Goal: Task Accomplishment & Management: Manage account settings

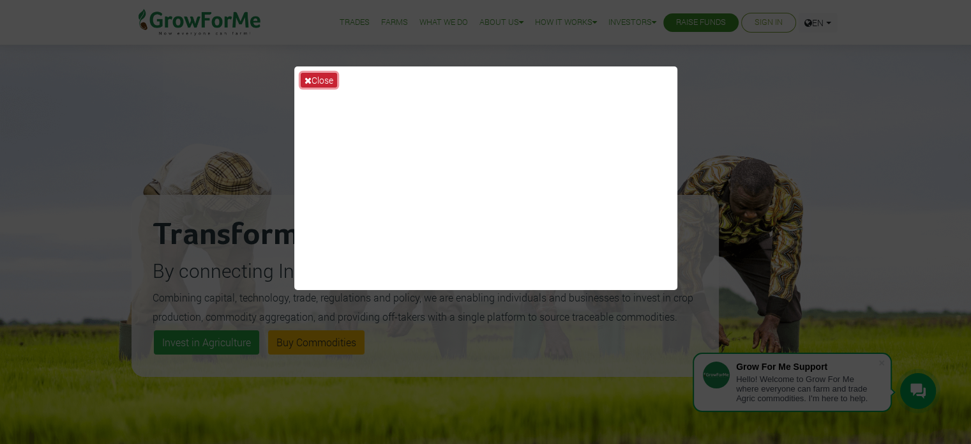
click at [330, 82] on button "Close" at bounding box center [319, 80] width 36 height 15
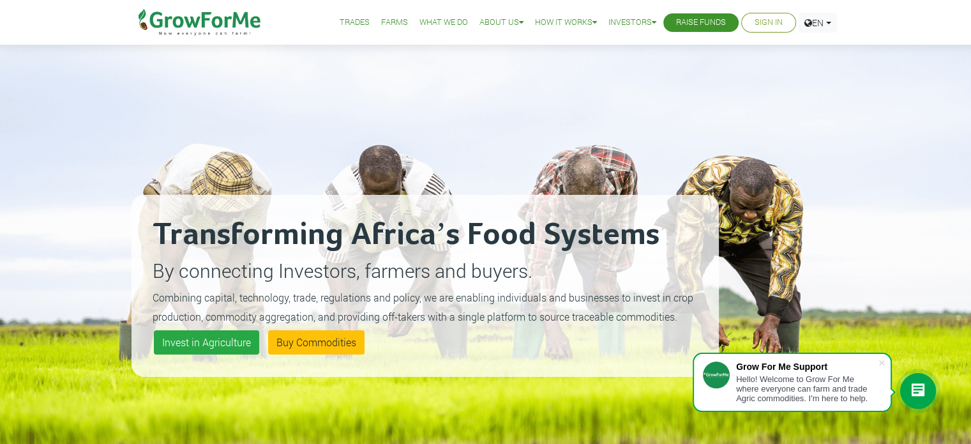
click at [769, 20] on link "Sign In" at bounding box center [769, 22] width 28 height 13
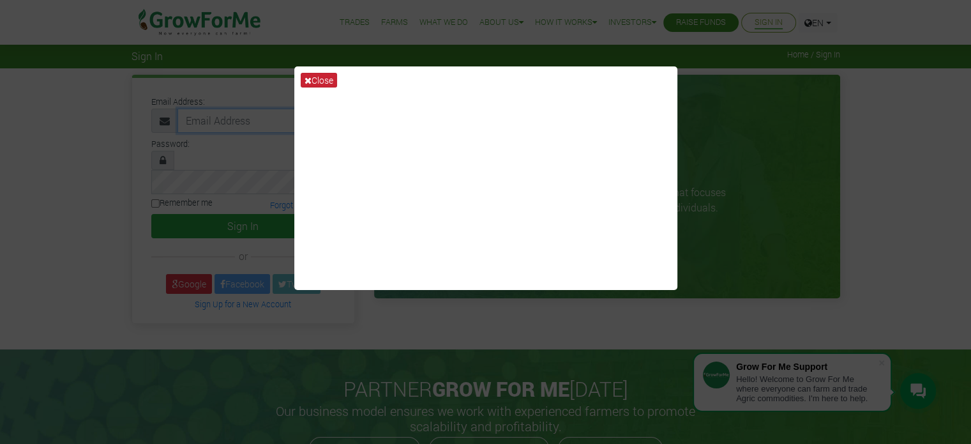
type input "priscillantiamoah97@gmail.com"
click at [324, 79] on button "Close" at bounding box center [319, 80] width 36 height 15
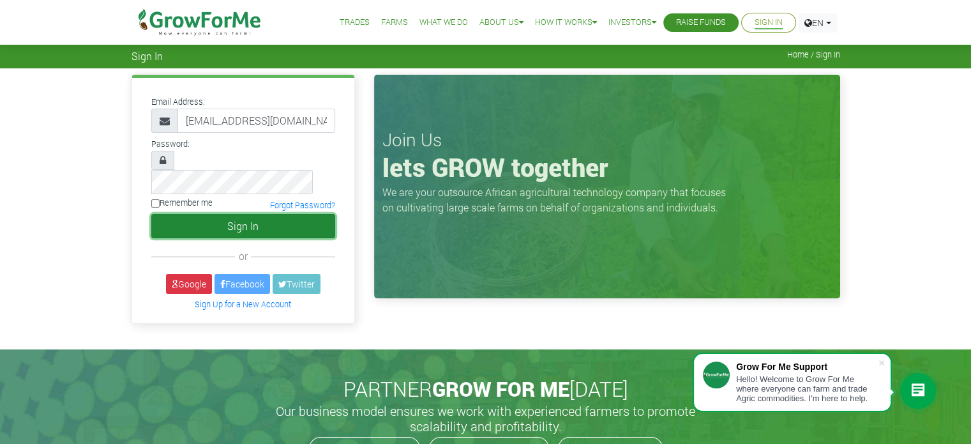
click at [245, 214] on button "Sign In" at bounding box center [243, 226] width 184 height 24
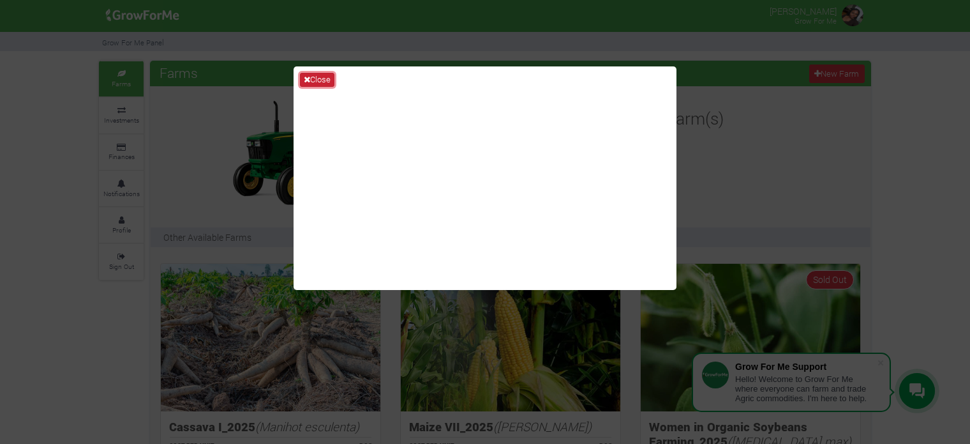
click at [314, 82] on button "Close" at bounding box center [317, 80] width 34 height 14
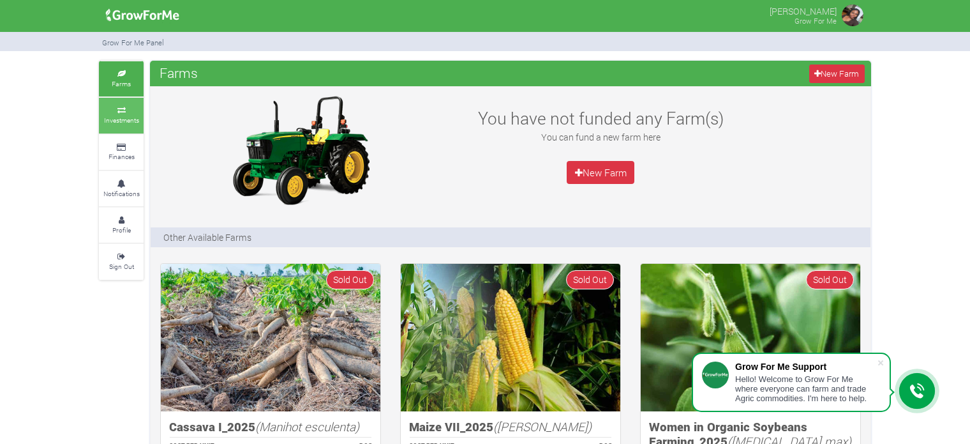
click at [125, 121] on small "Investments" at bounding box center [121, 120] width 35 height 9
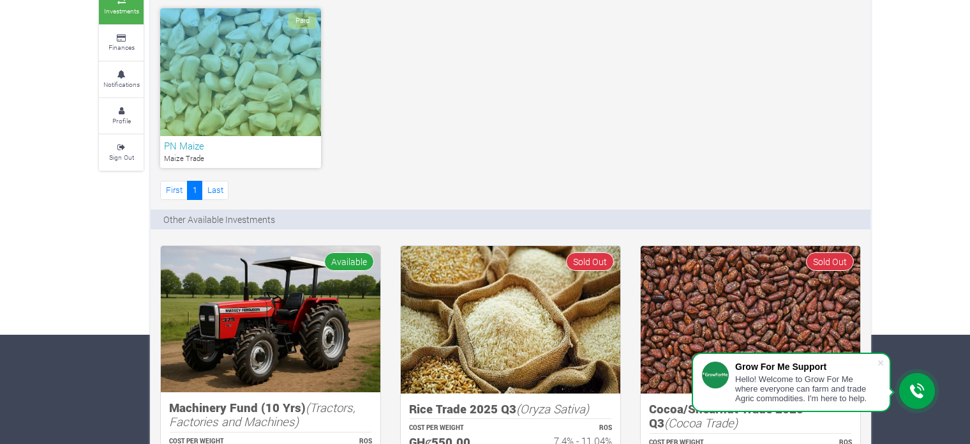
scroll to position [110, 0]
click at [274, 104] on div "Paid" at bounding box center [240, 72] width 161 height 128
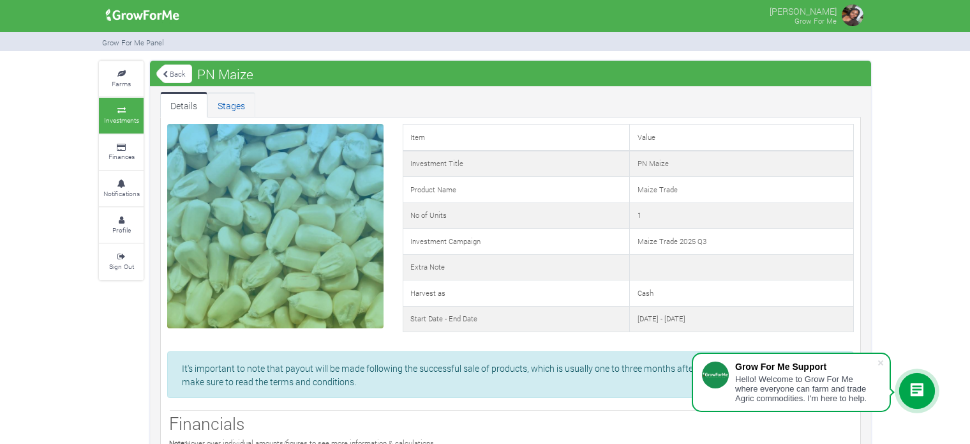
click at [232, 99] on link "Stages" at bounding box center [231, 105] width 48 height 26
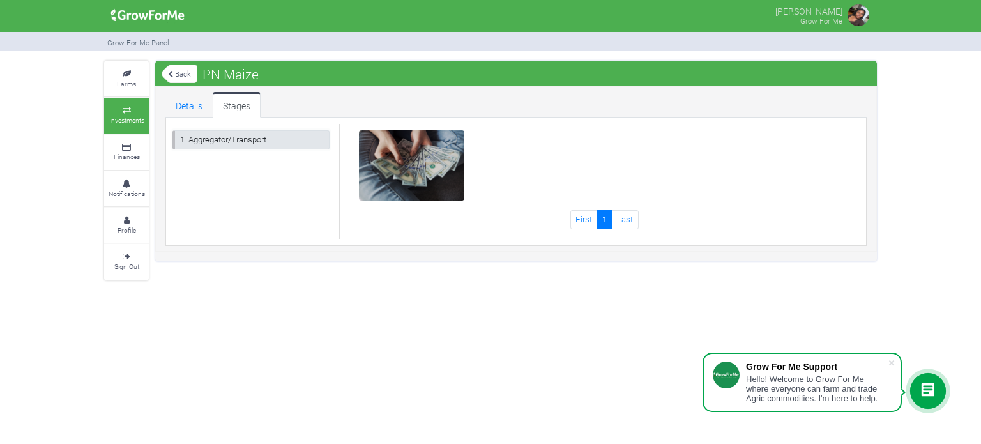
click at [236, 138] on link "1. Aggregator/Transport" at bounding box center [250, 139] width 157 height 19
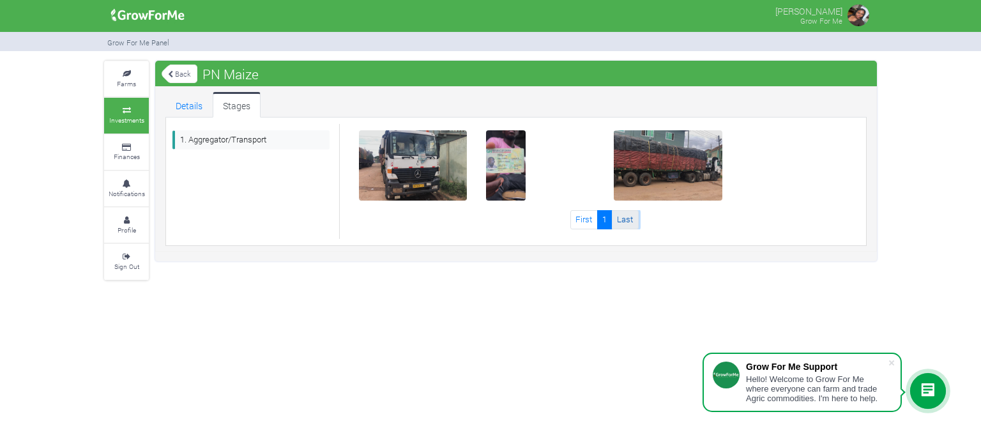
click at [629, 222] on link "Last" at bounding box center [625, 219] width 27 height 19
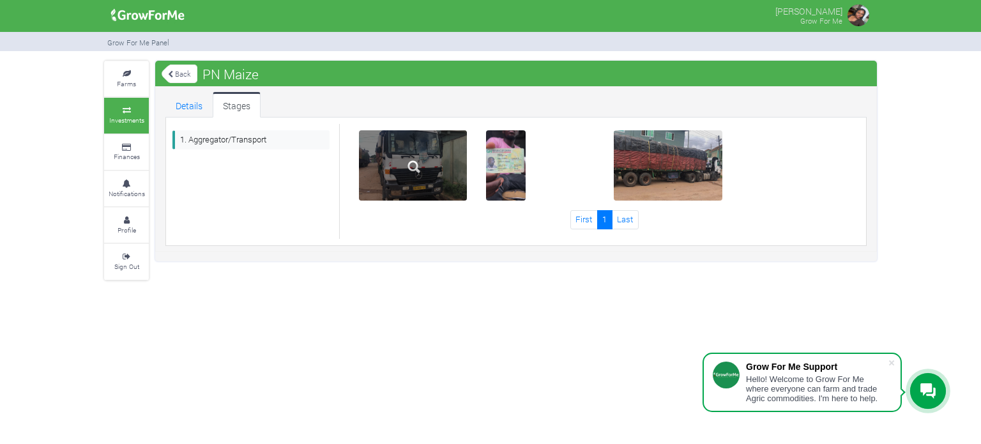
click at [413, 166] on img at bounding box center [413, 166] width 41 height 41
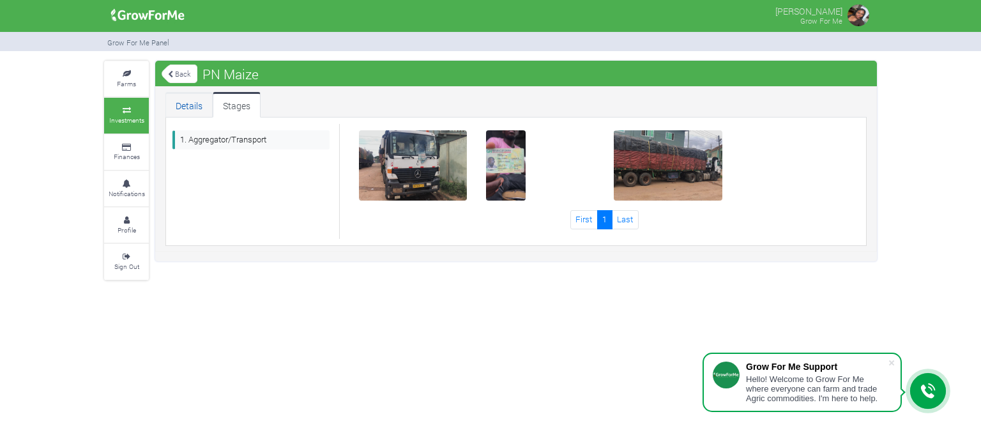
click at [193, 105] on link "Details" at bounding box center [188, 105] width 47 height 26
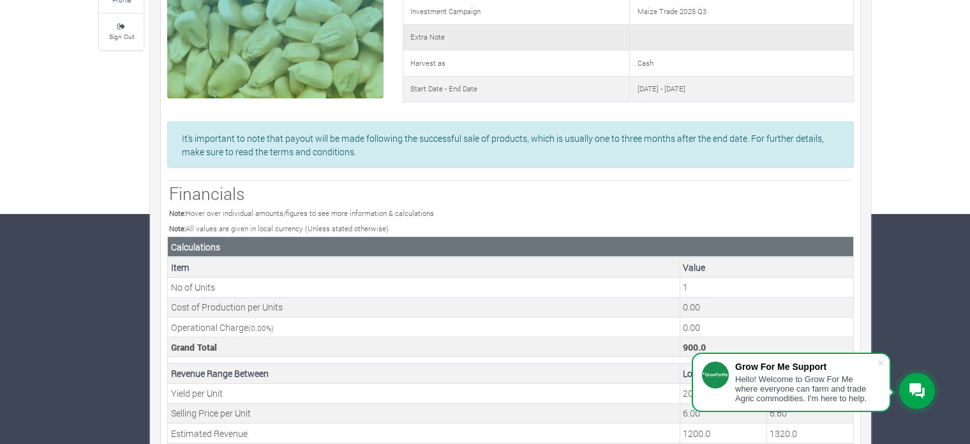
scroll to position [438, 0]
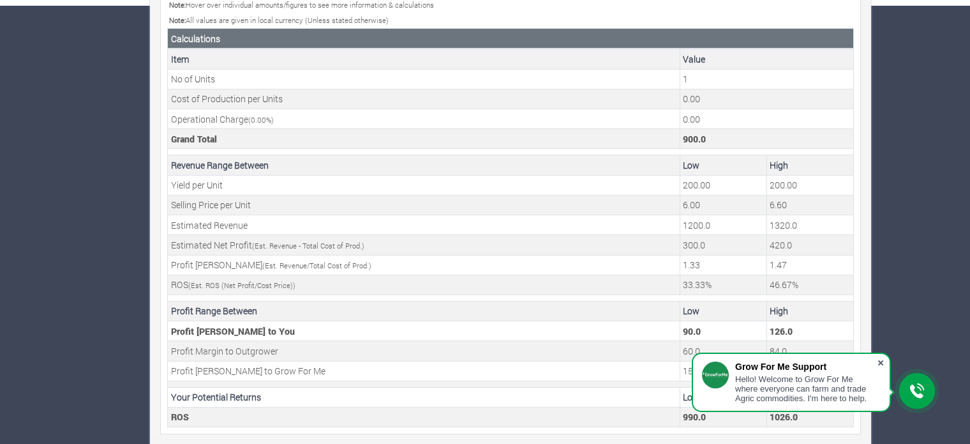
click at [880, 363] on span at bounding box center [881, 362] width 13 height 13
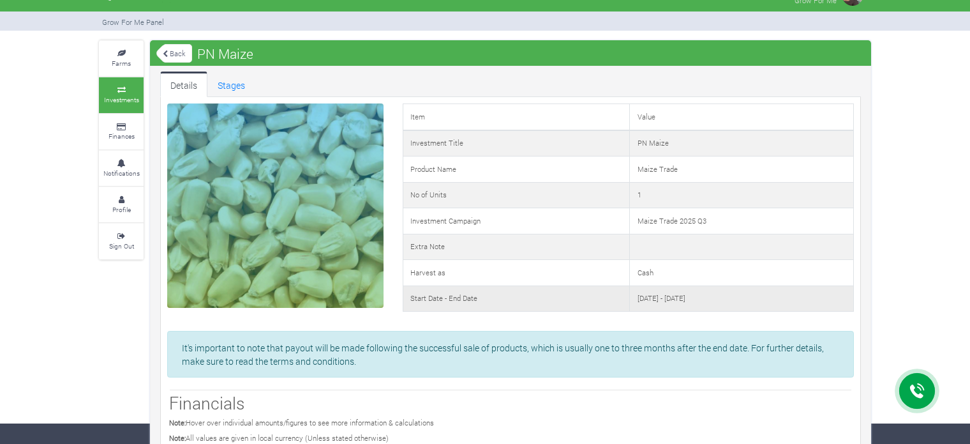
scroll to position [0, 0]
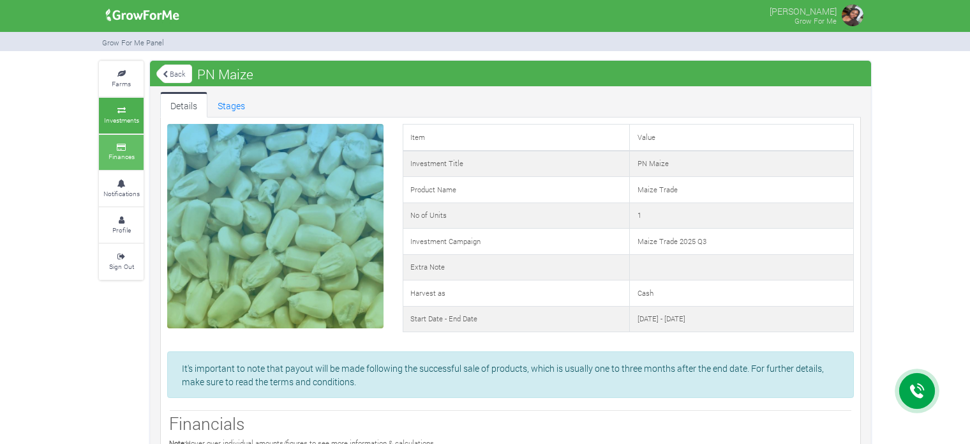
click at [130, 147] on icon at bounding box center [121, 147] width 38 height 6
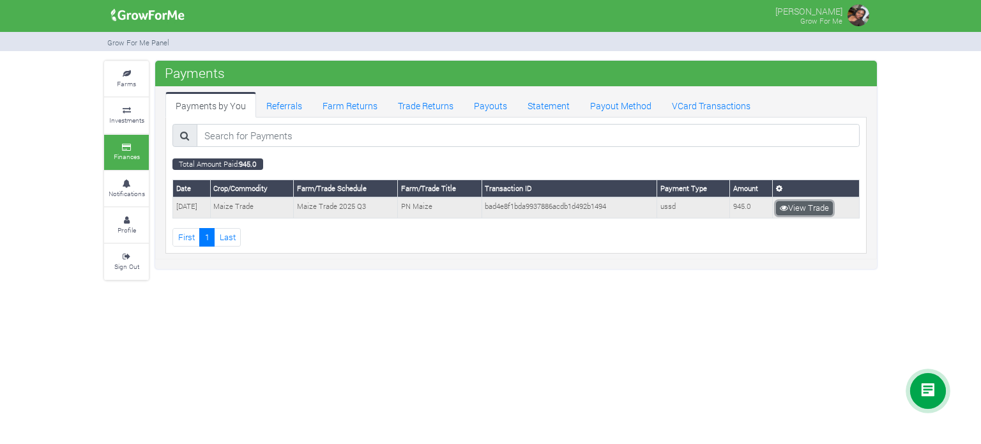
click at [808, 203] on link "View Trade" at bounding box center [804, 208] width 57 height 14
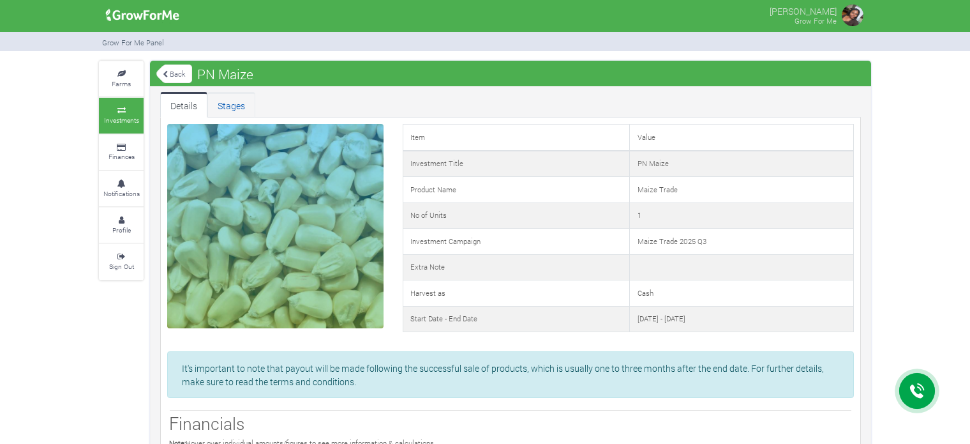
click at [225, 104] on link "Stages" at bounding box center [231, 105] width 48 height 26
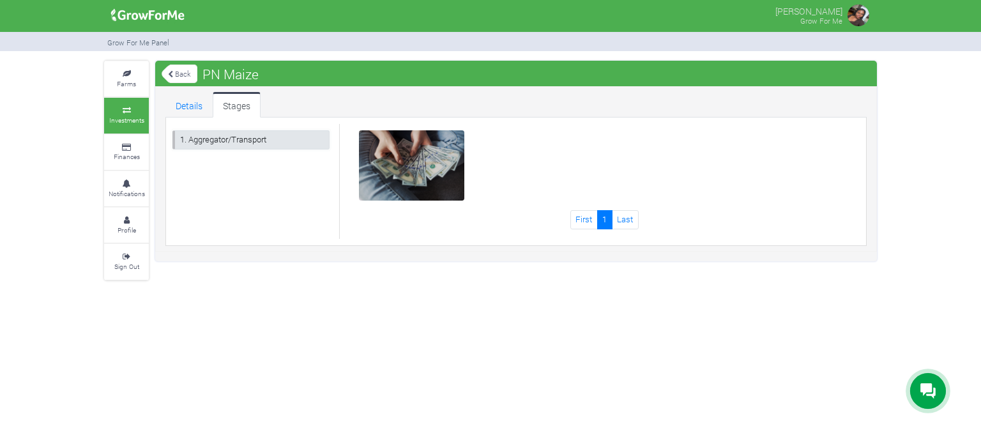
click at [225, 137] on link "1. Aggregator/Transport" at bounding box center [250, 139] width 157 height 19
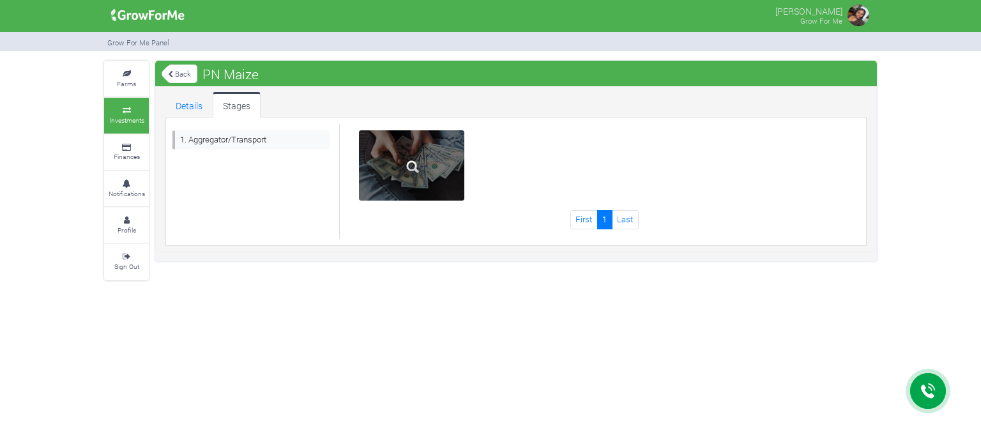
click at [406, 153] on img at bounding box center [412, 166] width 41 height 41
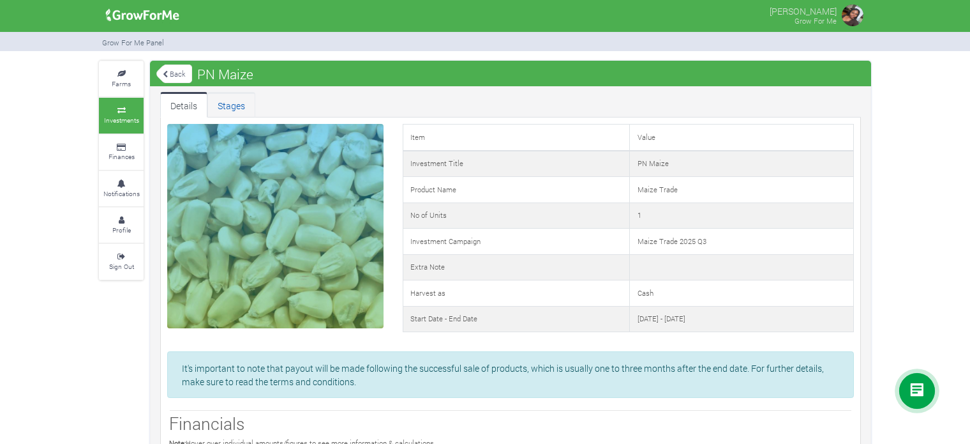
click at [237, 98] on link "Stages" at bounding box center [231, 105] width 48 height 26
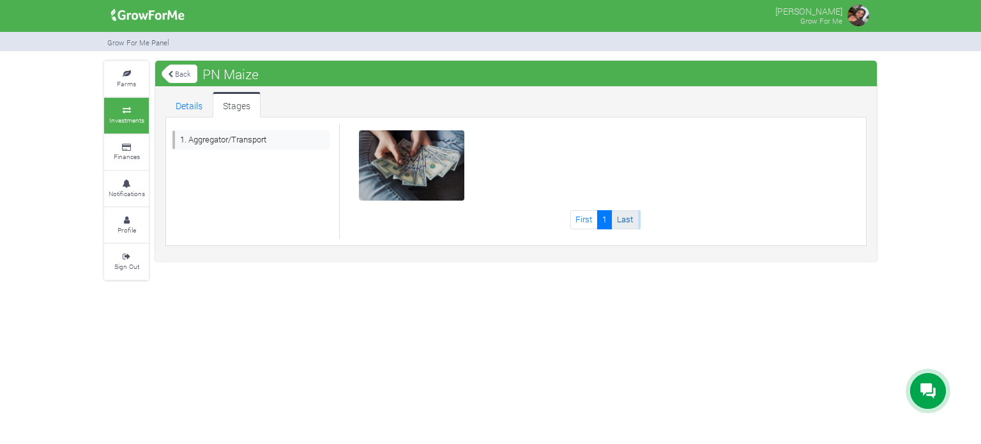
click at [623, 218] on link "Last" at bounding box center [625, 219] width 27 height 19
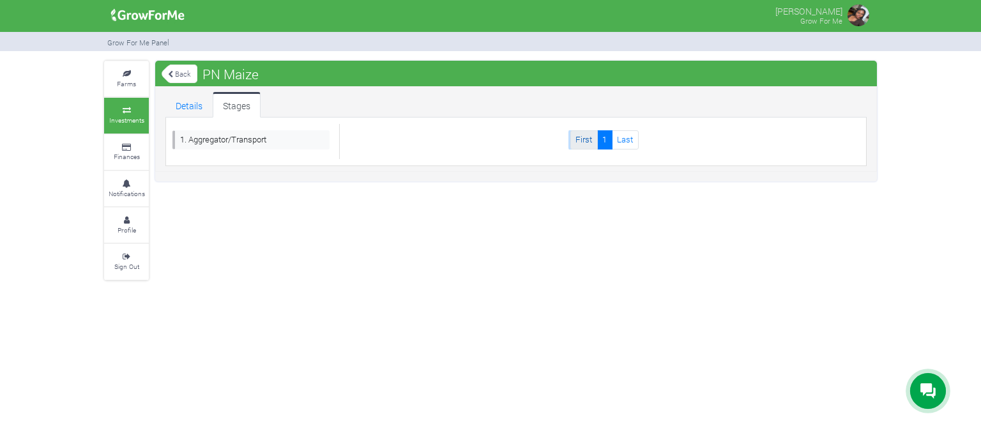
click at [578, 141] on link "First" at bounding box center [583, 139] width 27 height 19
click at [609, 139] on link "1" at bounding box center [604, 139] width 15 height 19
click at [260, 137] on link "1. Aggregator/Transport" at bounding box center [250, 139] width 157 height 19
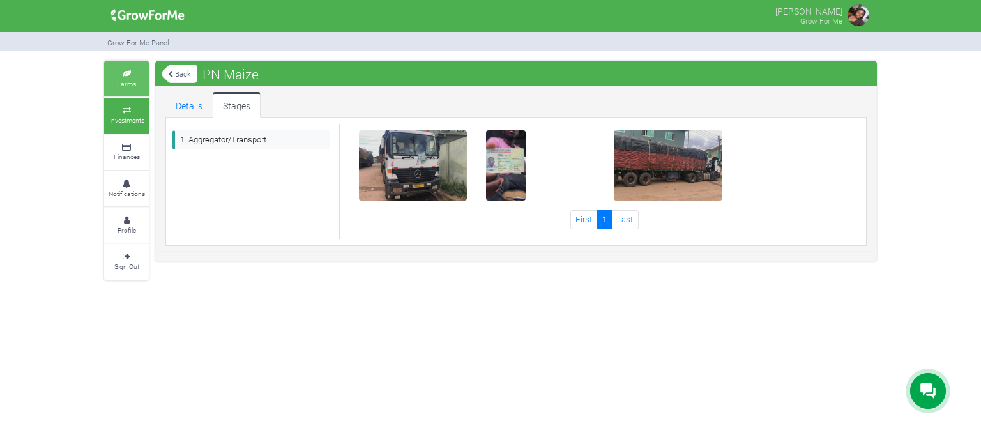
click at [131, 81] on small "Farms" at bounding box center [126, 83] width 19 height 9
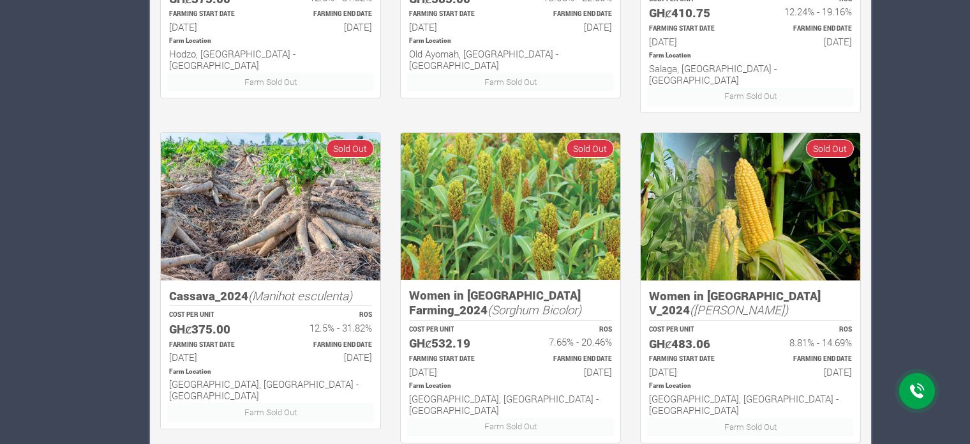
scroll to position [815, 0]
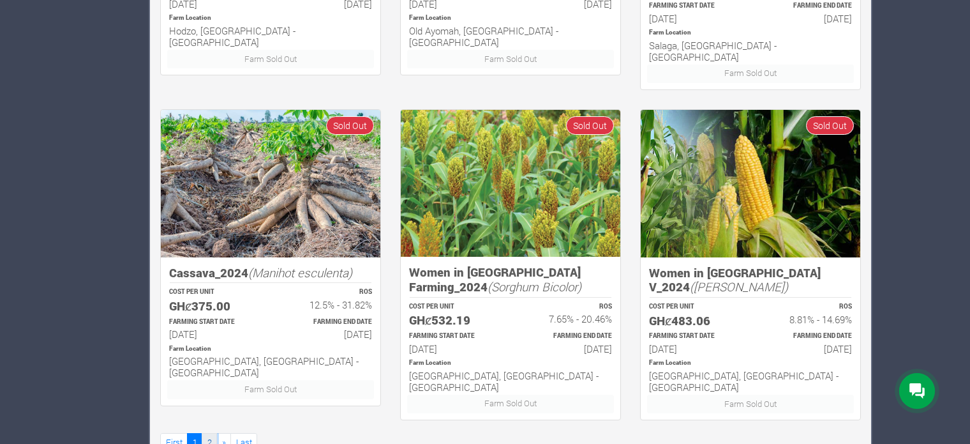
click at [209, 433] on link "2" at bounding box center [209, 442] width 15 height 19
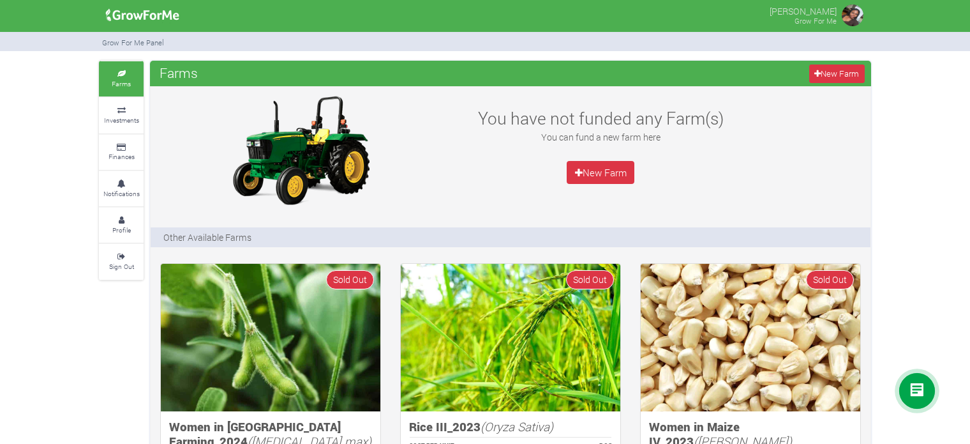
click at [846, 12] on img at bounding box center [853, 16] width 26 height 26
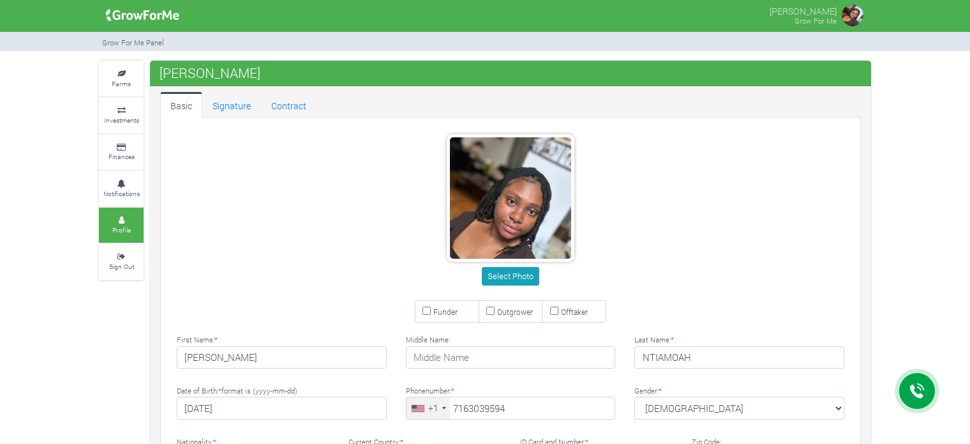
type input "716-303-9594"
click at [232, 114] on link "Signature" at bounding box center [231, 105] width 59 height 26
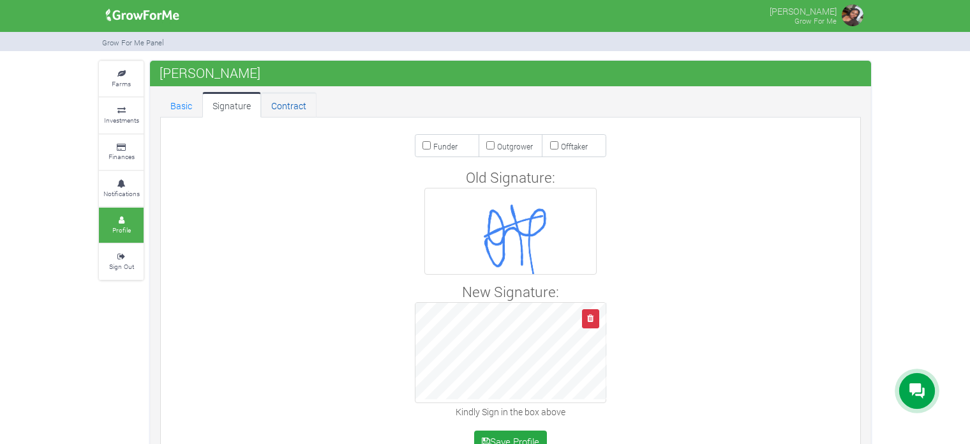
click at [294, 107] on link "Contract" at bounding box center [289, 105] width 56 height 26
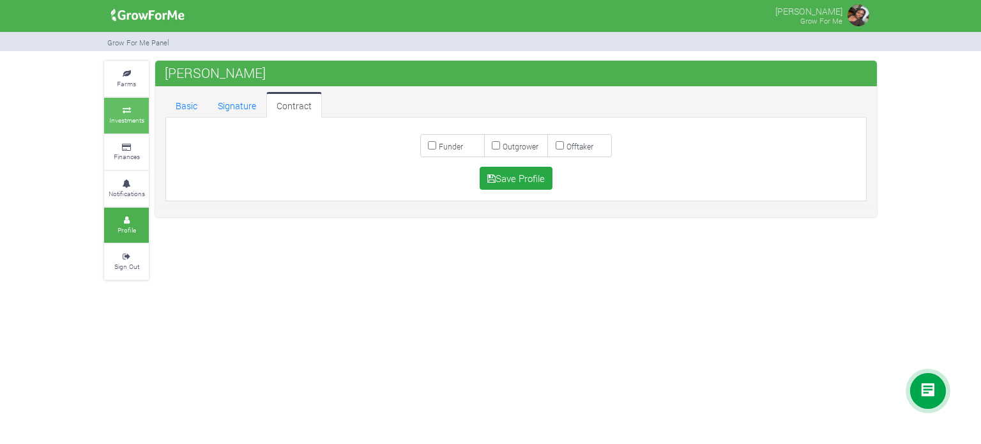
click at [128, 108] on icon at bounding box center [126, 110] width 38 height 6
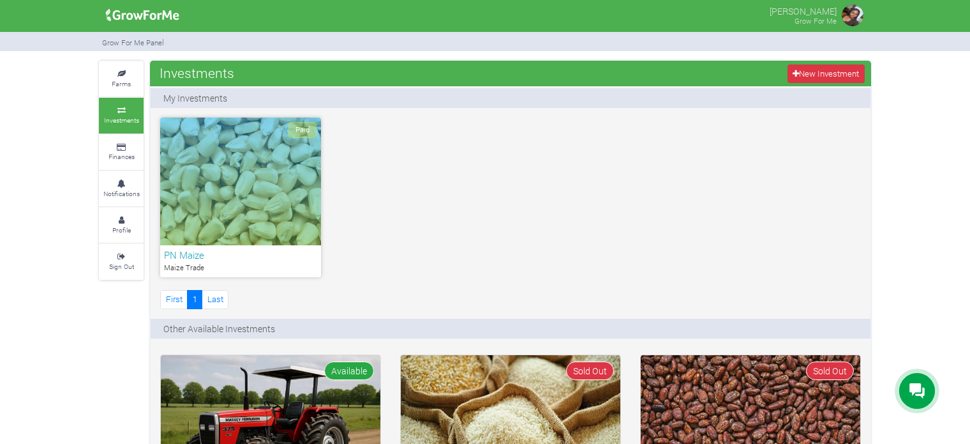
click at [208, 211] on div "Paid" at bounding box center [240, 181] width 161 height 128
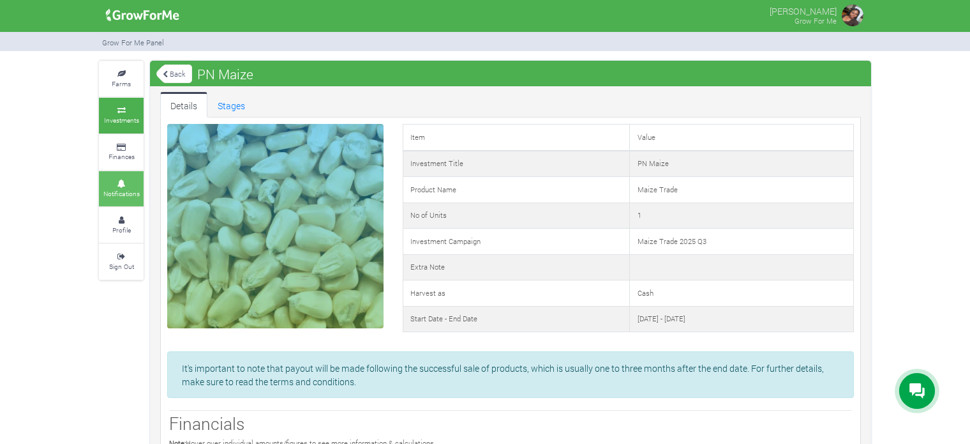
click at [117, 191] on small "Notifications" at bounding box center [121, 193] width 36 height 9
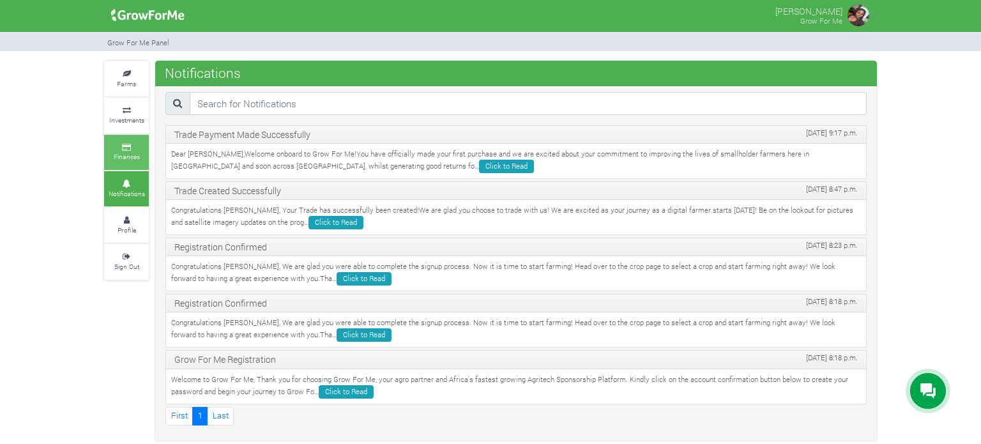
click at [117, 148] on icon at bounding box center [126, 147] width 38 height 6
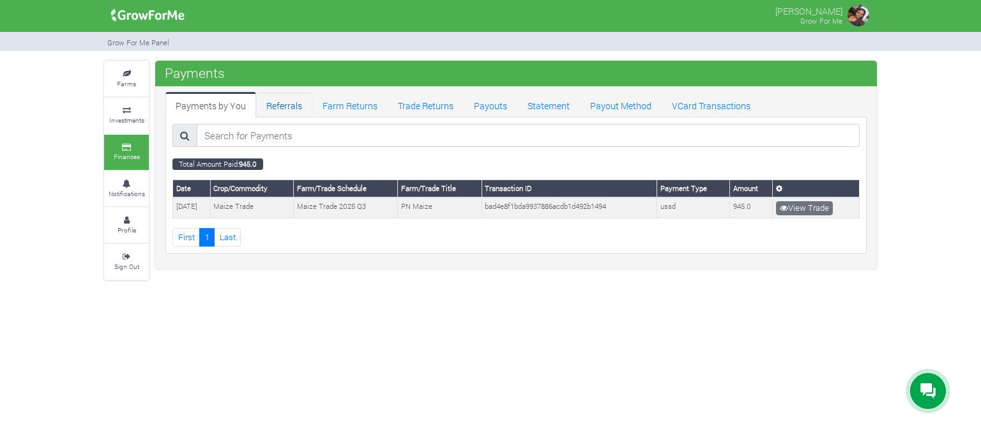
click at [296, 99] on link "Referrals" at bounding box center [284, 105] width 56 height 26
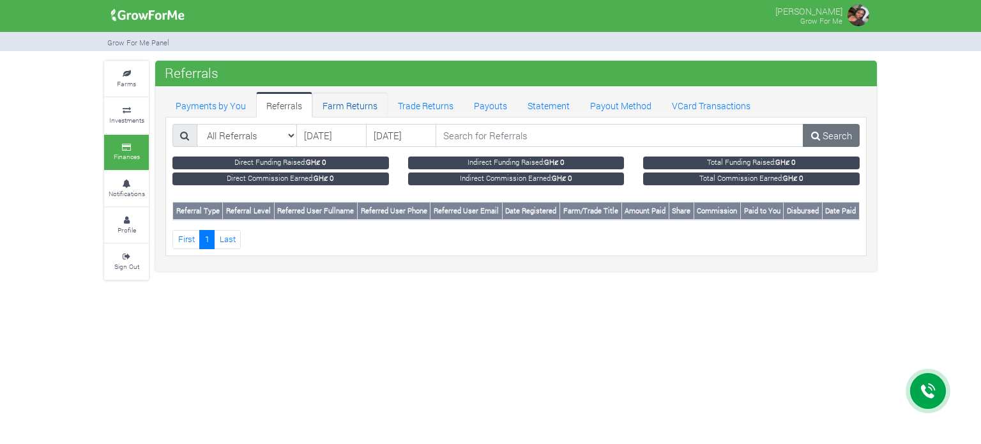
click at [342, 110] on link "Farm Returns" at bounding box center [349, 105] width 75 height 26
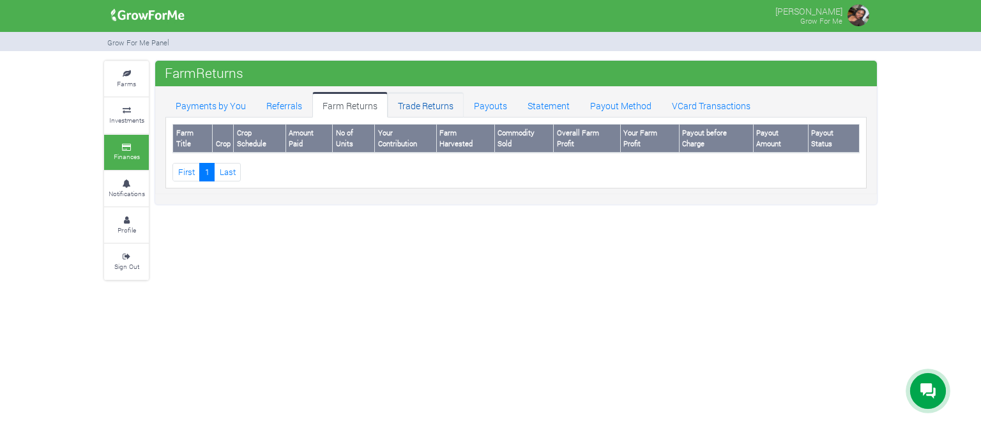
click at [418, 106] on link "Trade Returns" at bounding box center [425, 105] width 76 height 26
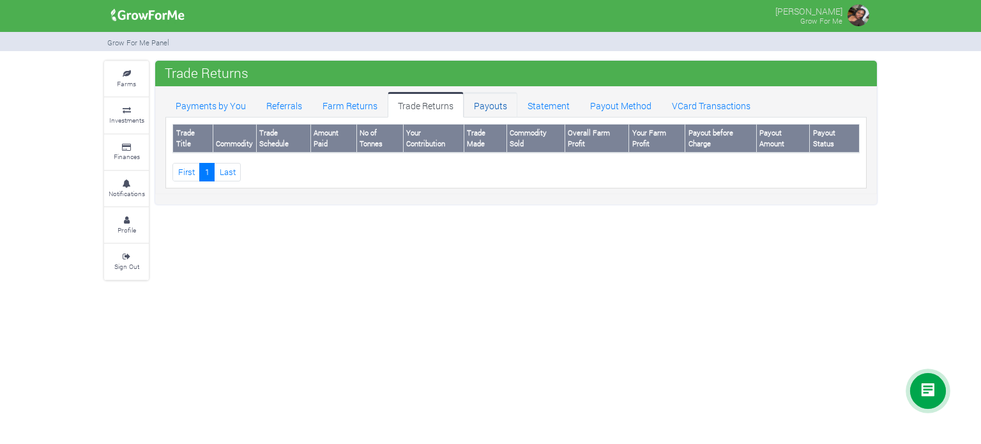
click at [486, 100] on link "Payouts" at bounding box center [490, 105] width 54 height 26
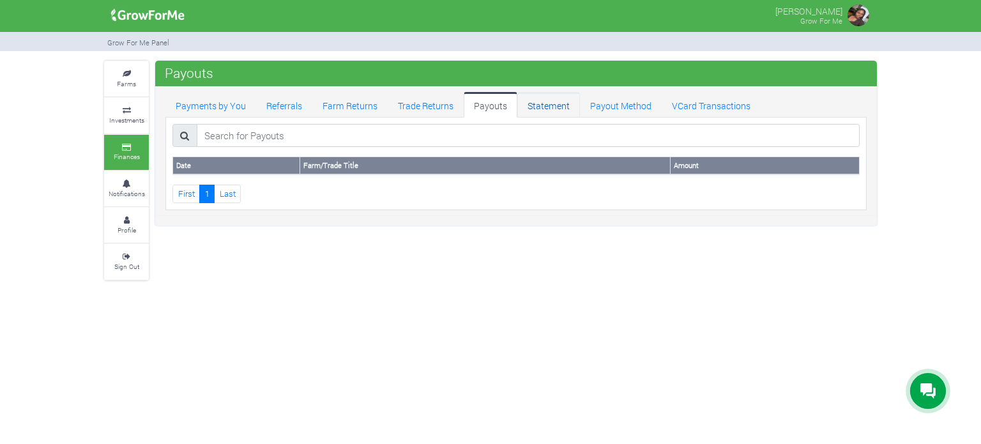
click at [535, 110] on link "Statement" at bounding box center [548, 105] width 63 height 26
click at [606, 105] on link "Payout Method" at bounding box center [621, 105] width 82 height 26
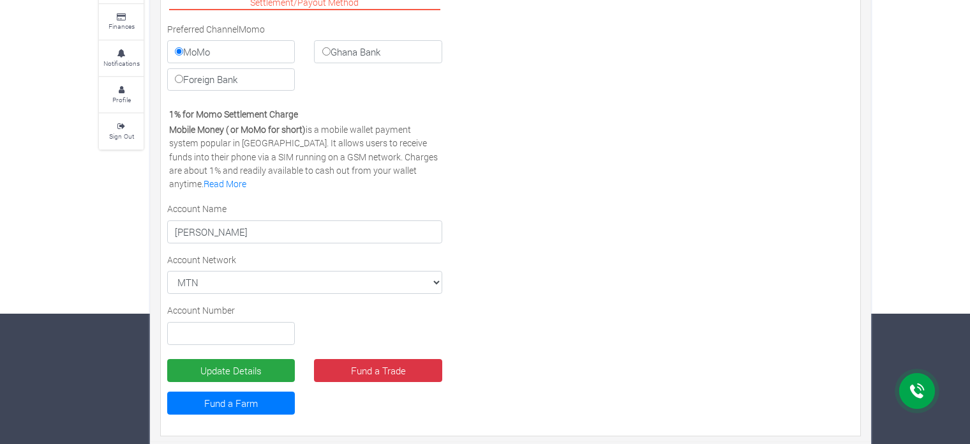
scroll to position [135, 0]
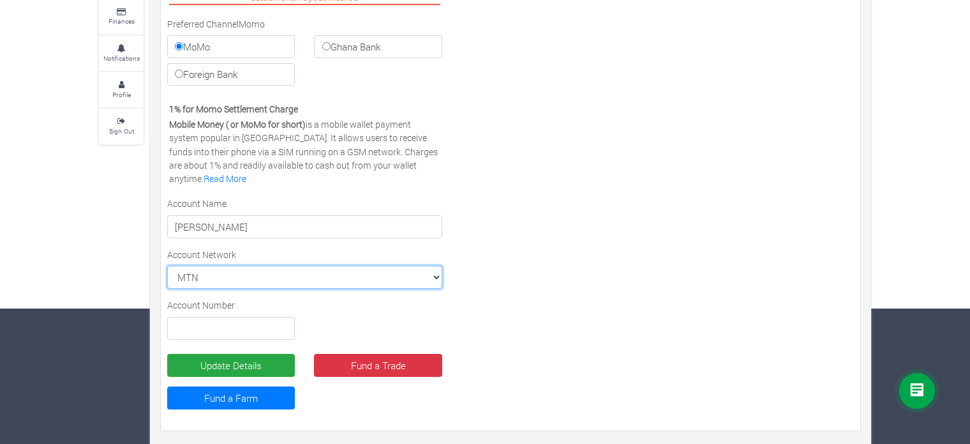
click at [266, 274] on select "MTN MTN VODAFONE AIRTEL TIGO" at bounding box center [304, 277] width 275 height 23
click at [167, 266] on select "MTN MTN VODAFONE AIRTEL TIGO" at bounding box center [304, 277] width 275 height 23
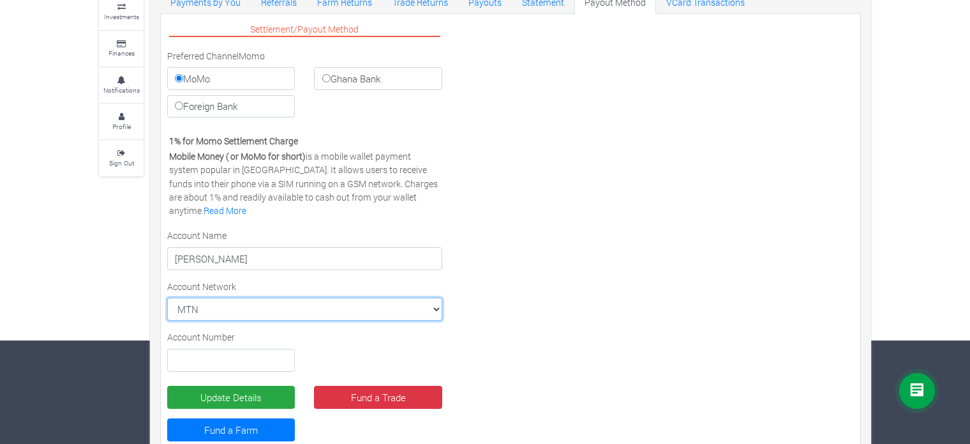
scroll to position [87, 0]
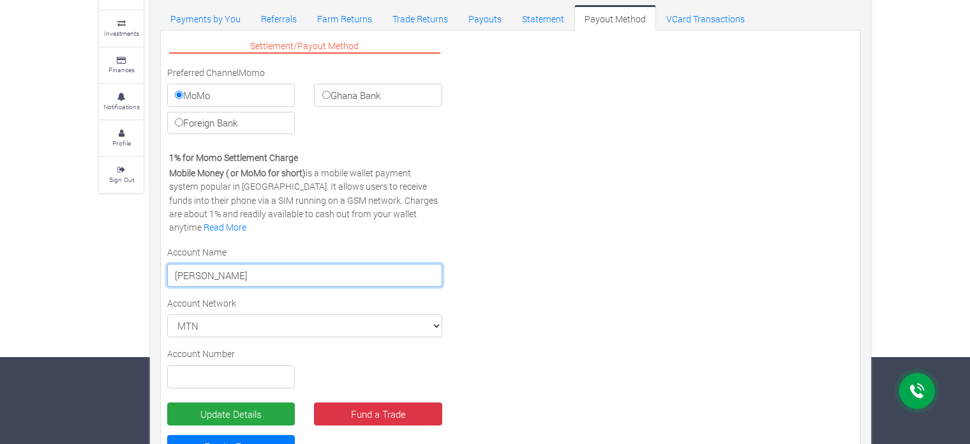
click at [279, 269] on input "[PERSON_NAME]" at bounding box center [304, 275] width 275 height 23
click at [223, 273] on input "[PERSON_NAME]" at bounding box center [304, 275] width 275 height 23
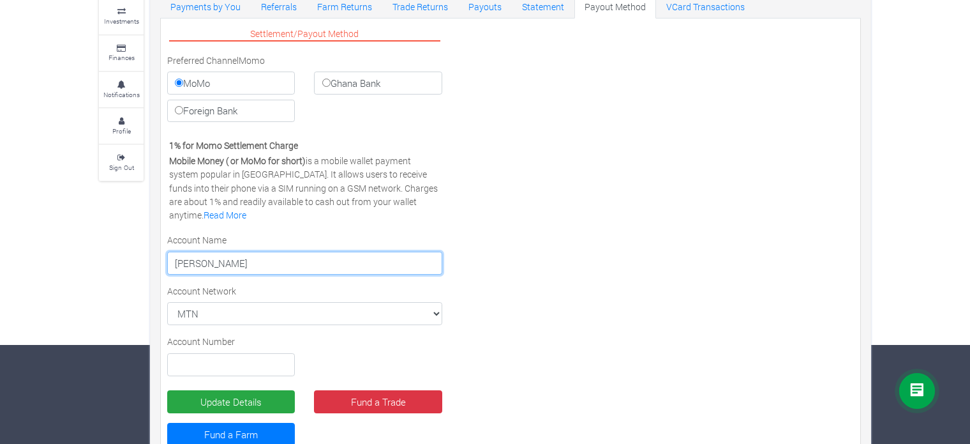
scroll to position [105, 0]
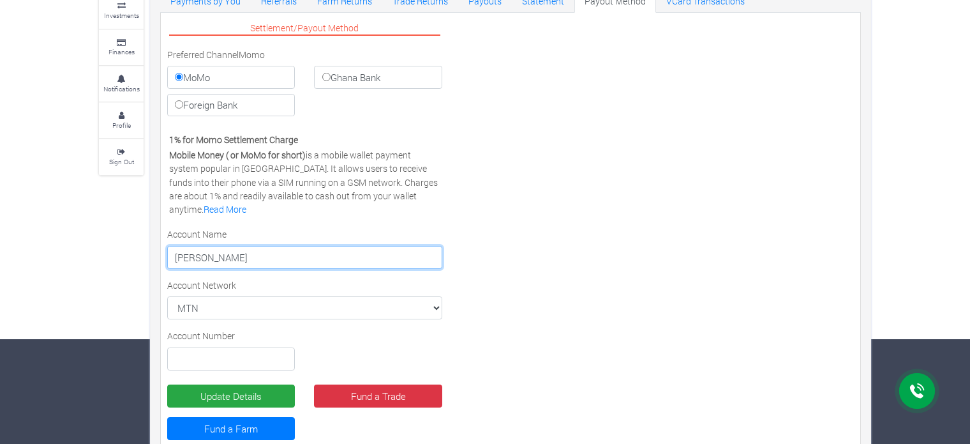
type input "MARTIN NTIAMOAH"
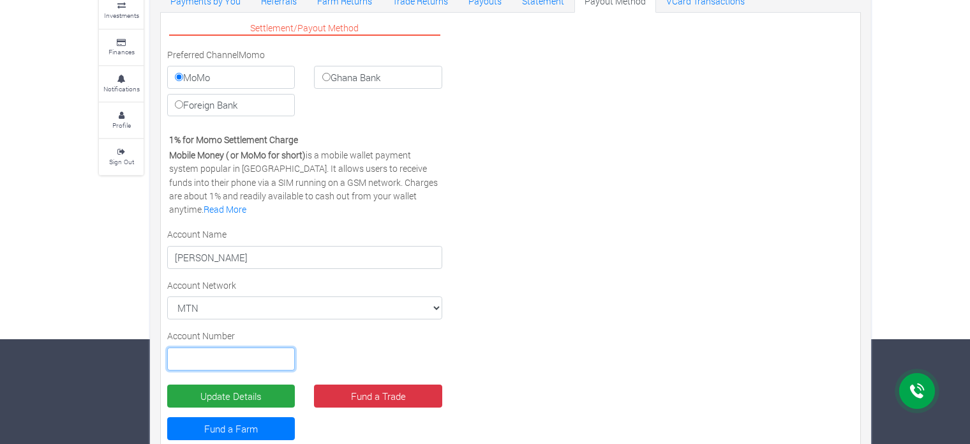
click at [232, 350] on input "text" at bounding box center [231, 358] width 128 height 23
type input "0243205358"
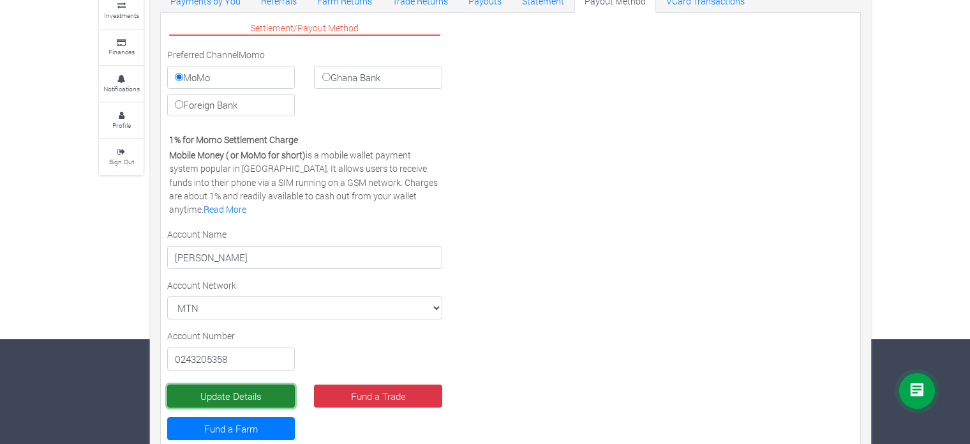
click at [260, 393] on button "Update Details" at bounding box center [231, 395] width 128 height 23
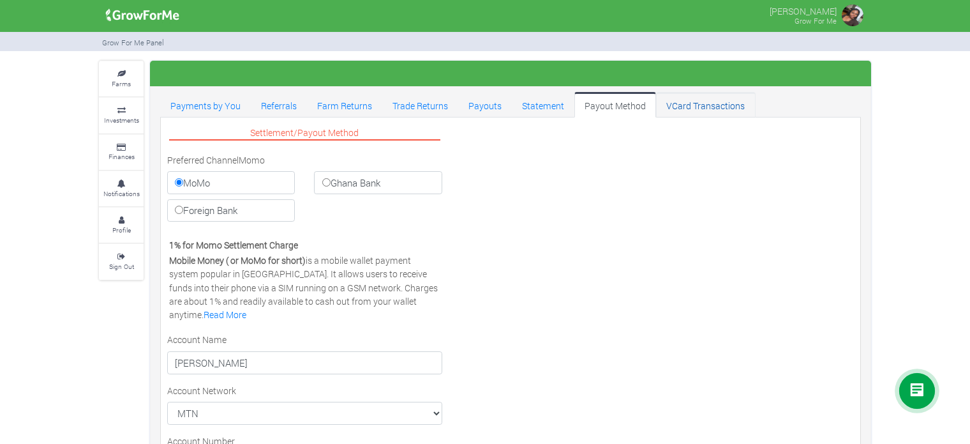
click at [691, 113] on link "VCard Transactions" at bounding box center [705, 105] width 99 height 26
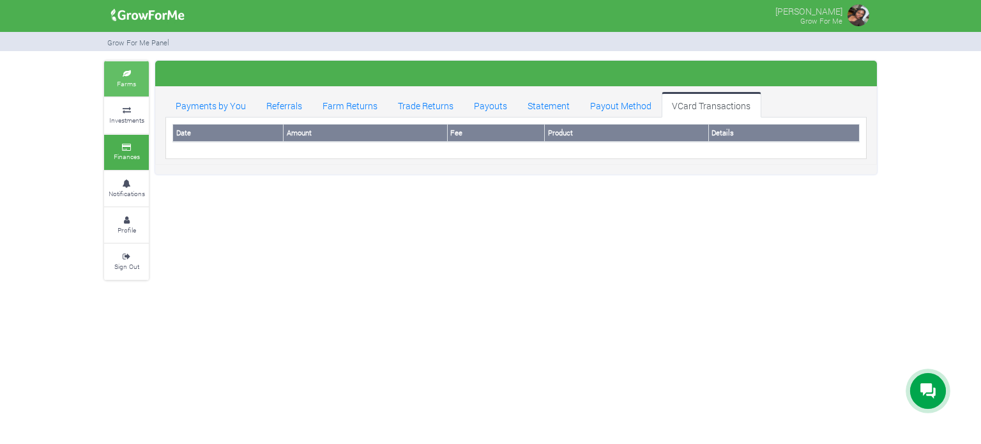
click at [135, 76] on link "Farms" at bounding box center [126, 78] width 45 height 35
